Goal: Task Accomplishment & Management: Use online tool/utility

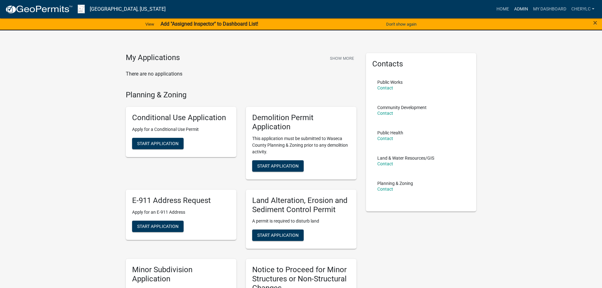
click at [522, 6] on link "Admin" at bounding box center [520, 9] width 19 height 12
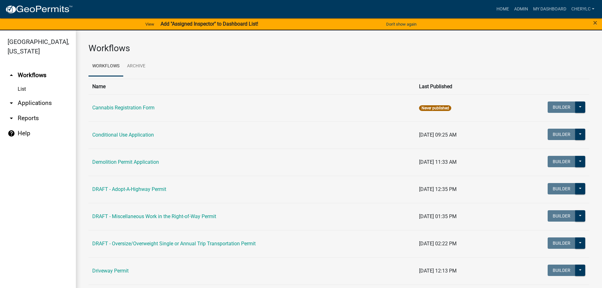
click at [22, 89] on link "List" at bounding box center [38, 89] width 76 height 13
click at [18, 88] on link "List" at bounding box center [38, 89] width 76 height 13
click at [20, 88] on link "List" at bounding box center [38, 89] width 76 height 13
click at [31, 101] on link "arrow_drop_down Applications" at bounding box center [38, 102] width 76 height 15
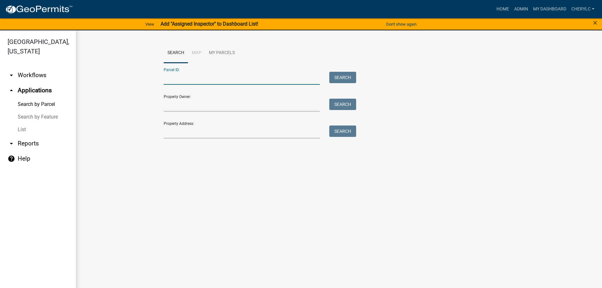
click at [193, 81] on input "Parcel ID:" at bounding box center [242, 78] width 156 height 13
type input "020280900"
click at [336, 78] on button "Search" at bounding box center [342, 77] width 27 height 11
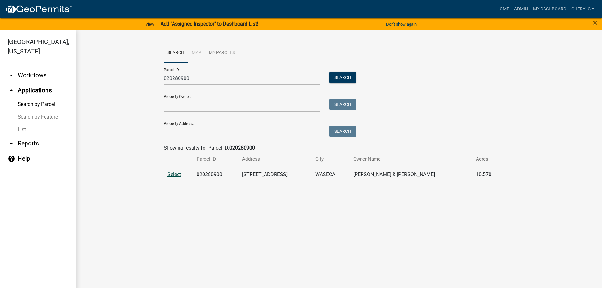
click at [177, 176] on span "Select" at bounding box center [174, 174] width 14 height 6
